Goal: Information Seeking & Learning: Learn about a topic

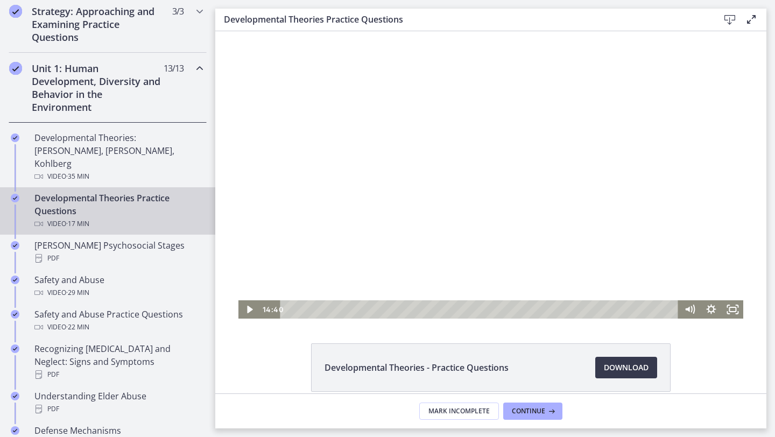
scroll to position [256, 0]
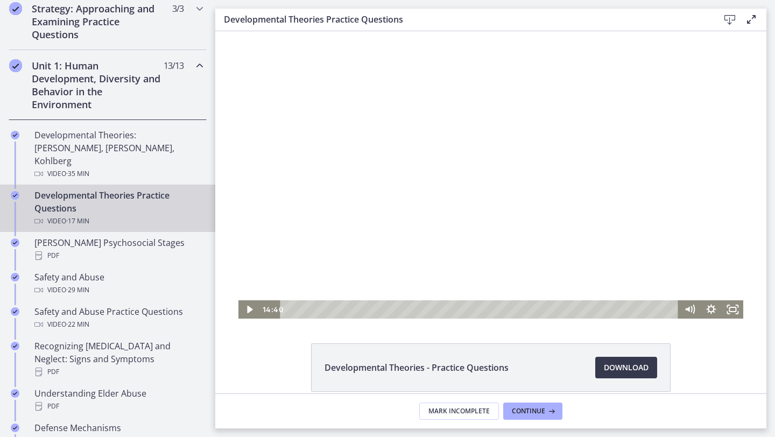
click at [475, 208] on div at bounding box center [490, 174] width 505 height 287
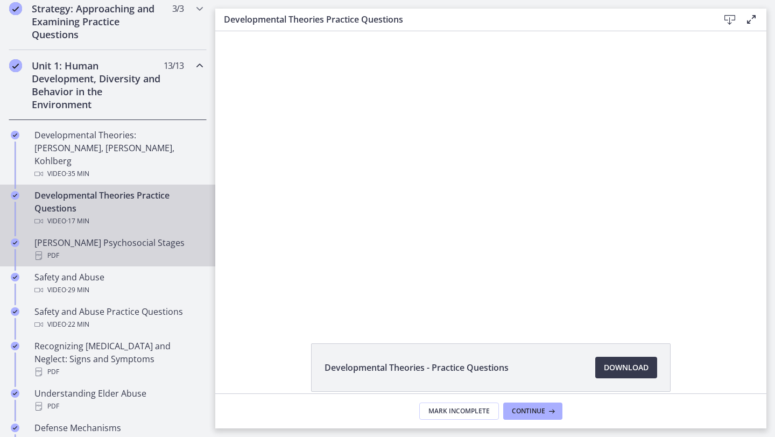
click at [109, 249] on div "PDF" at bounding box center [118, 255] width 168 height 13
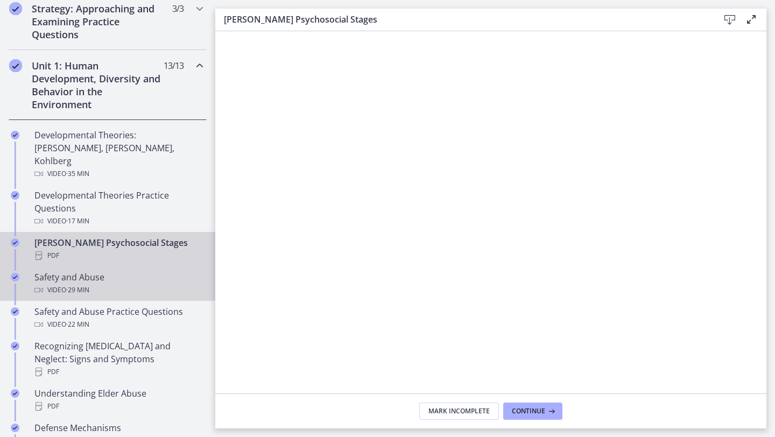
click at [118, 284] on div "Video · 29 min" at bounding box center [118, 290] width 168 height 13
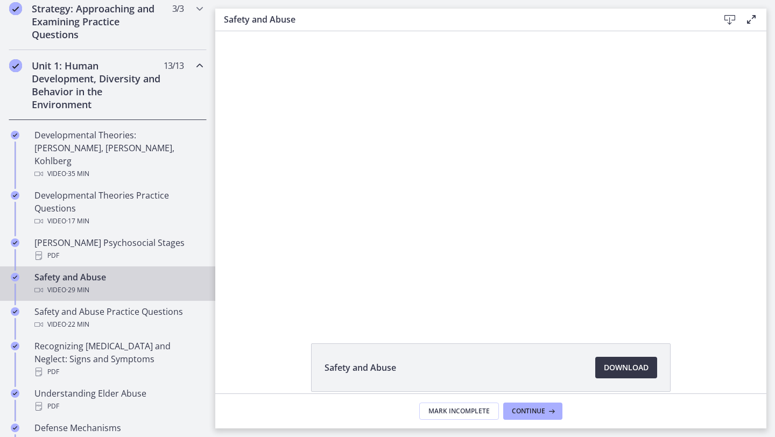
click at [622, 373] on span "Download Opens in a new window" at bounding box center [626, 367] width 45 height 13
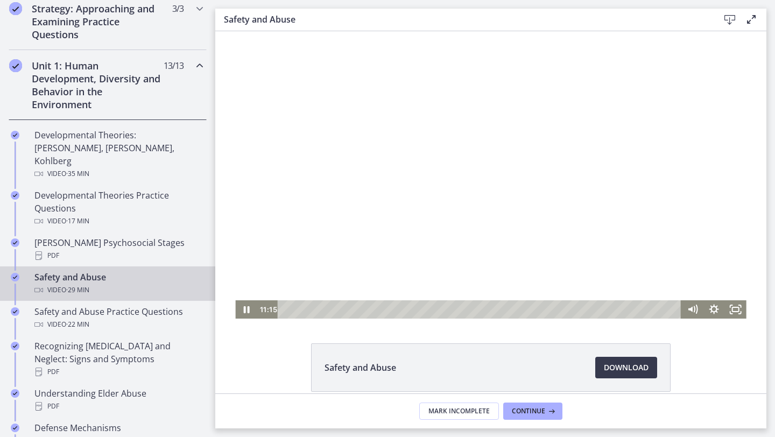
click at [466, 175] on div at bounding box center [490, 174] width 511 height 287
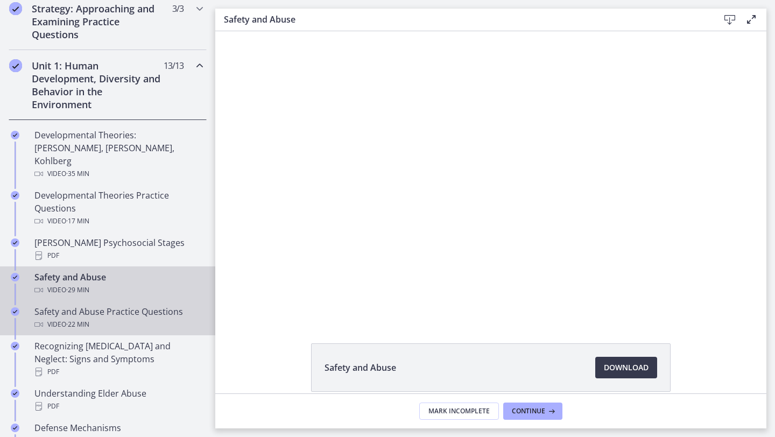
click at [163, 318] on div "Video · 22 min" at bounding box center [118, 324] width 168 height 13
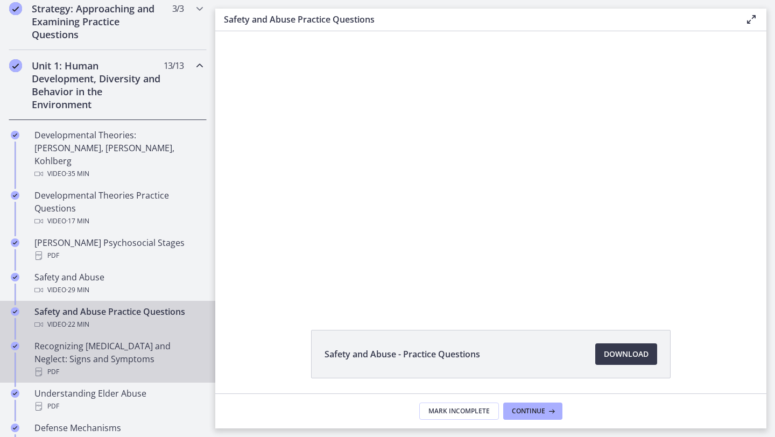
click at [157, 341] on div "Recognizing [MEDICAL_DATA] and Neglect: Signs and Symptoms PDF" at bounding box center [118, 359] width 168 height 39
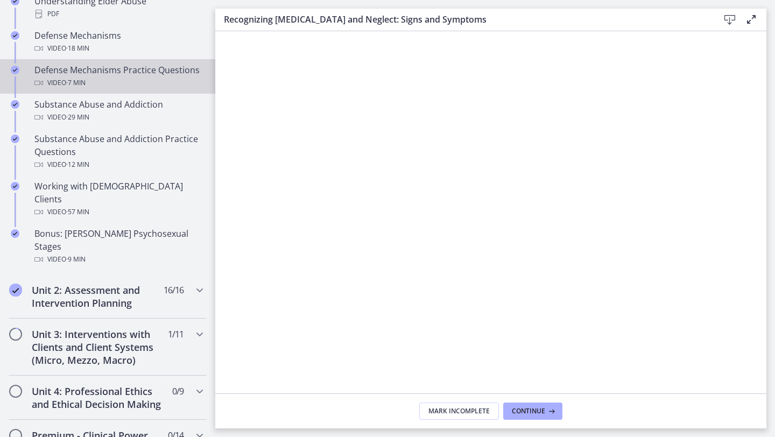
scroll to position [647, 0]
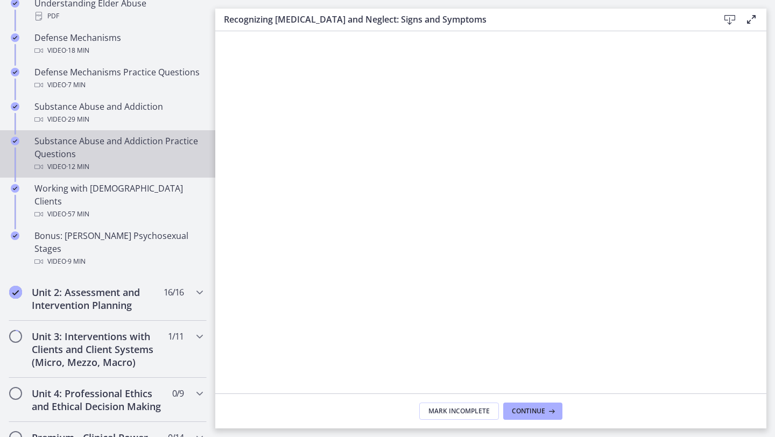
click at [131, 146] on div "Substance Abuse and Addiction Practice Questions Video · 12 min" at bounding box center [118, 154] width 168 height 39
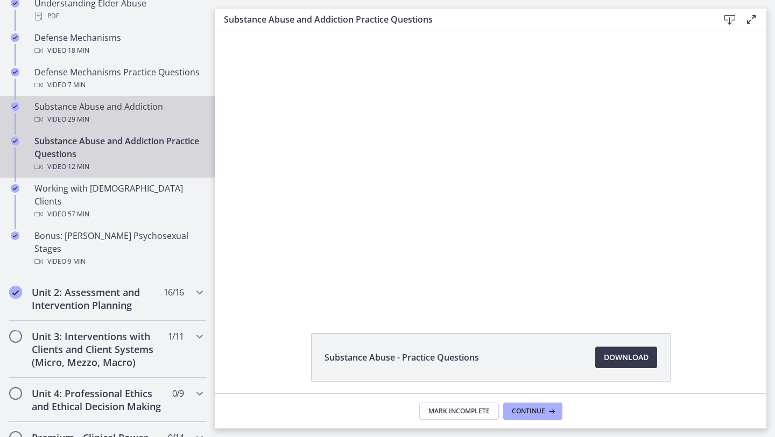
click at [131, 100] on div "Substance Abuse and Addiction Video · 29 min" at bounding box center [118, 113] width 168 height 26
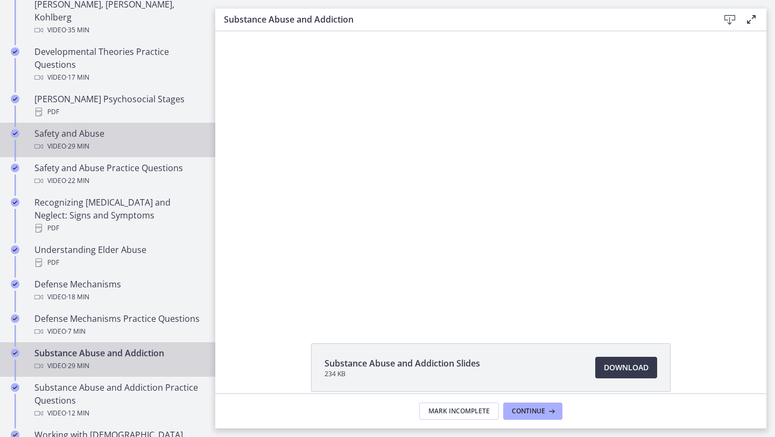
scroll to position [396, 0]
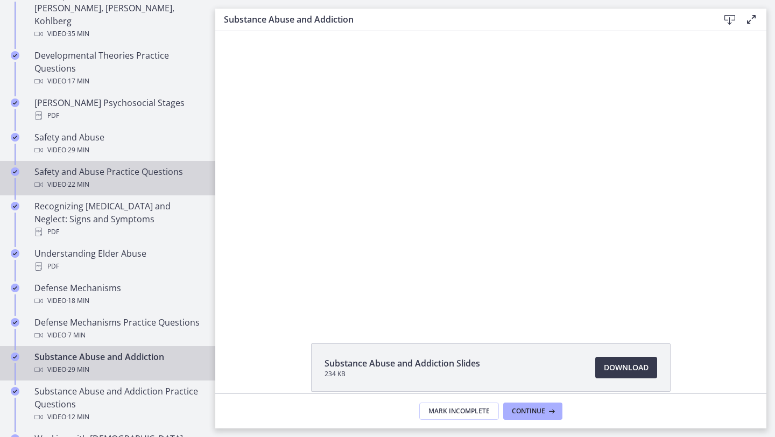
click at [118, 161] on link "Safety and Abuse Practice Questions Video · 22 min" at bounding box center [107, 178] width 215 height 34
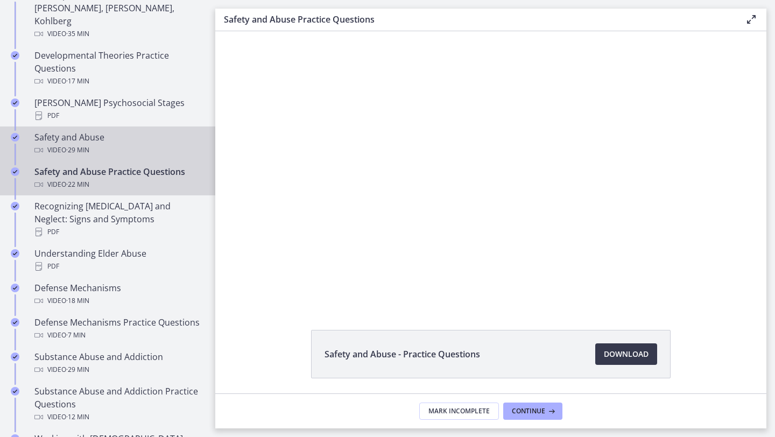
click at [122, 144] on div "Video · 29 min" at bounding box center [118, 150] width 168 height 13
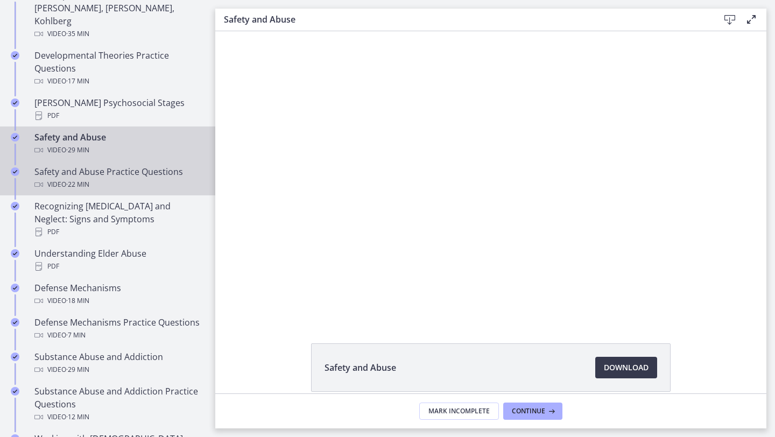
click at [121, 165] on div "Safety and Abuse Practice Questions Video · 22 min" at bounding box center [118, 178] width 168 height 26
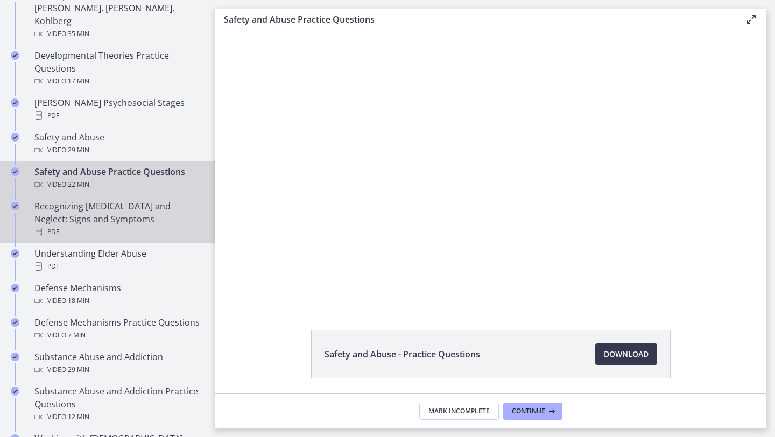
click at [89, 200] on div "Recognizing [MEDICAL_DATA] and Neglect: Signs and Symptoms PDF" at bounding box center [118, 219] width 168 height 39
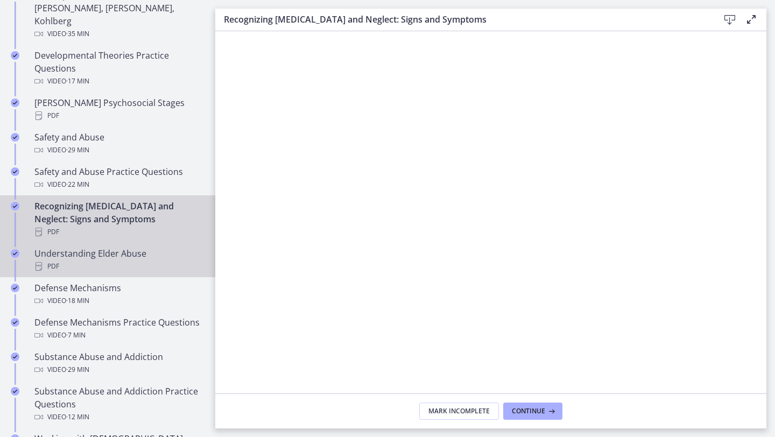
click at [114, 260] on div "PDF" at bounding box center [118, 266] width 168 height 13
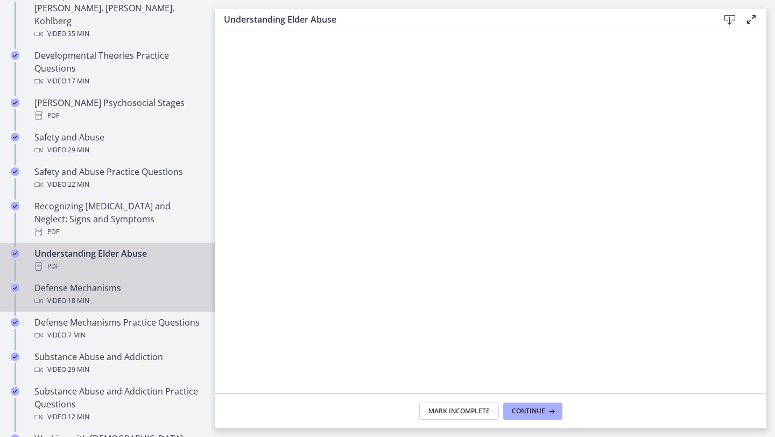
click at [127, 294] on div "Video · 18 min" at bounding box center [118, 300] width 168 height 13
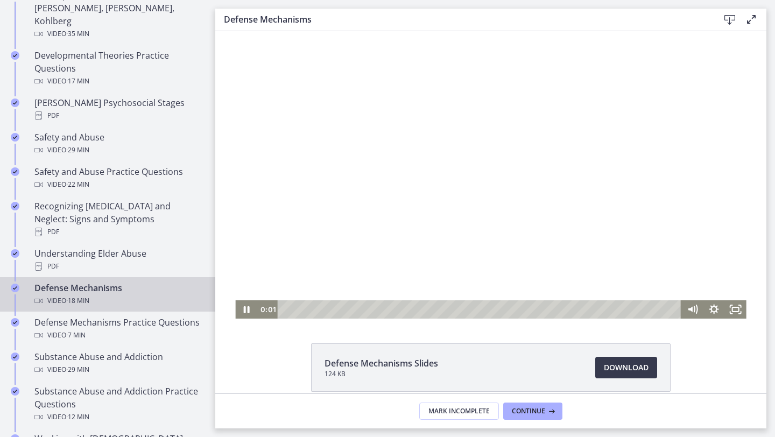
scroll to position [50, 0]
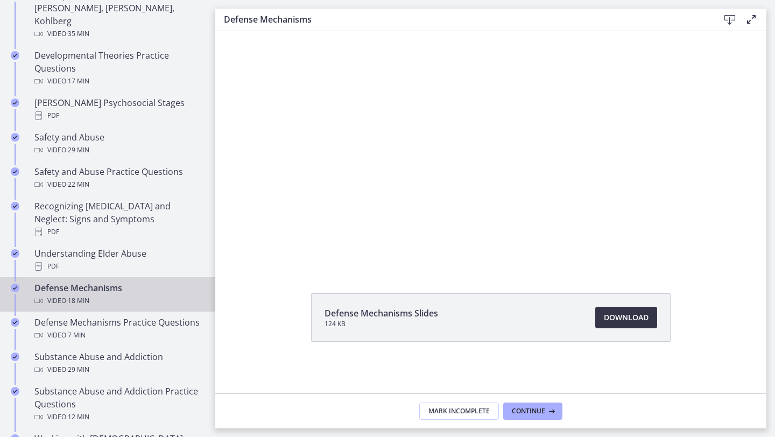
click at [636, 315] on span "Download Opens in a new window" at bounding box center [626, 317] width 45 height 13
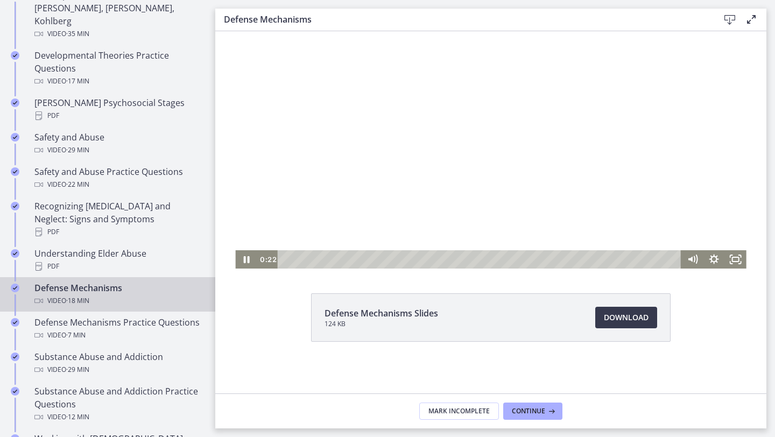
click at [352, 183] on div at bounding box center [490, 124] width 511 height 287
